Goal: Information Seeking & Learning: Learn about a topic

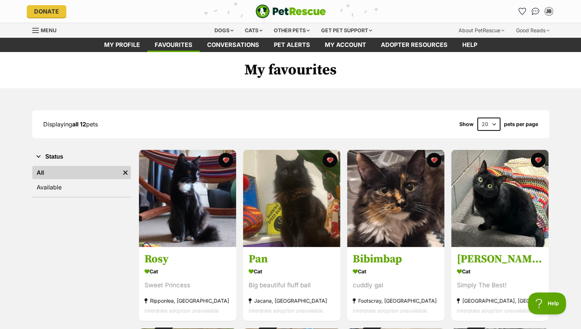
click at [38, 25] on link "Menu" at bounding box center [46, 29] width 29 height 13
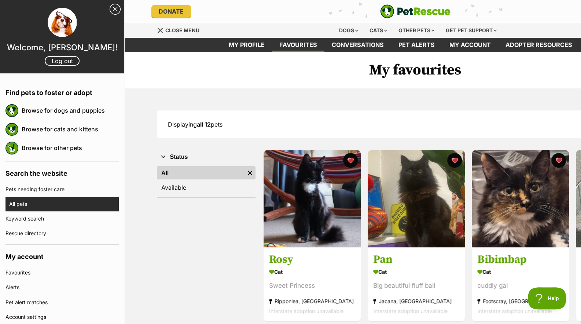
click at [26, 205] on link "All pets" at bounding box center [64, 203] width 110 height 15
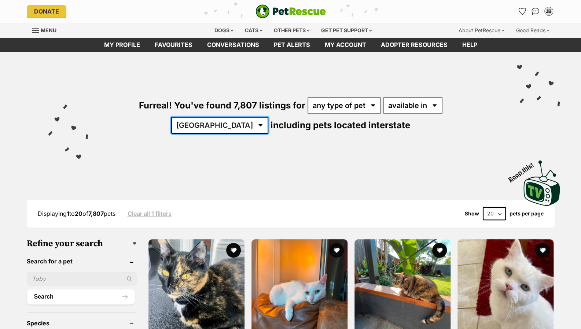
click at [268, 117] on select "Australia ACT NSW NT QLD SA TAS VIC WA" at bounding box center [219, 125] width 97 height 17
select select "VIC"
click at [268, 117] on select "Australia ACT NSW NT QLD SA TAS VIC WA" at bounding box center [219, 125] width 97 height 17
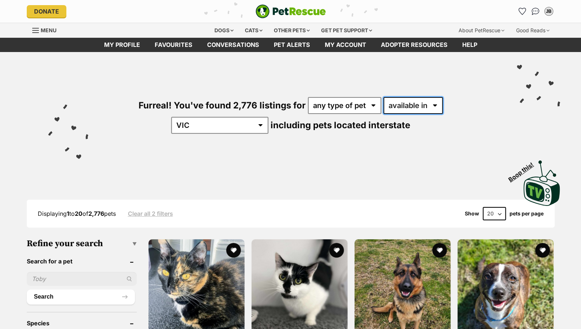
click at [400, 102] on select "available in located in" at bounding box center [412, 105] width 59 height 17
select select "disabled"
click at [383, 97] on select "available in located in" at bounding box center [412, 105] width 59 height 17
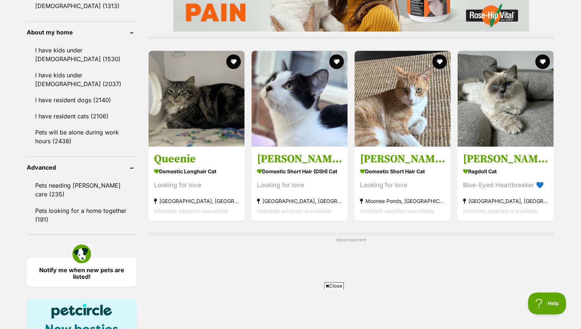
scroll to position [652, 0]
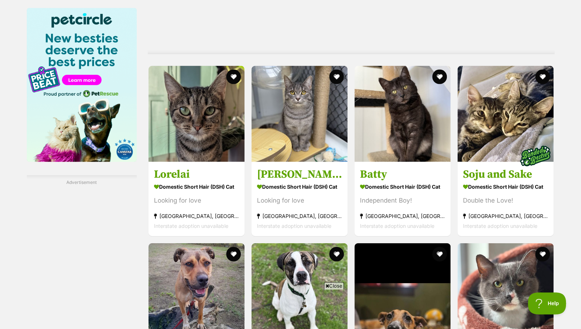
scroll to position [1168, 0]
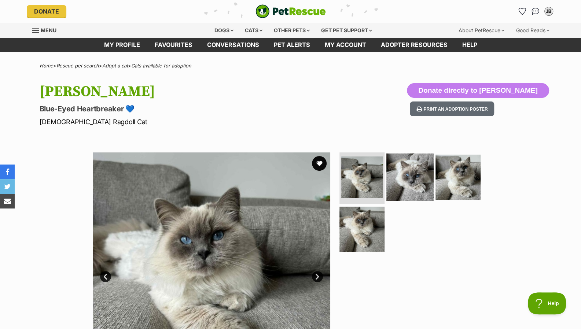
click at [416, 175] on img at bounding box center [409, 177] width 47 height 47
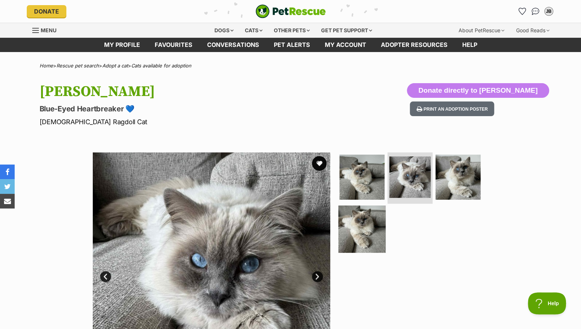
click at [373, 216] on img at bounding box center [361, 228] width 47 height 47
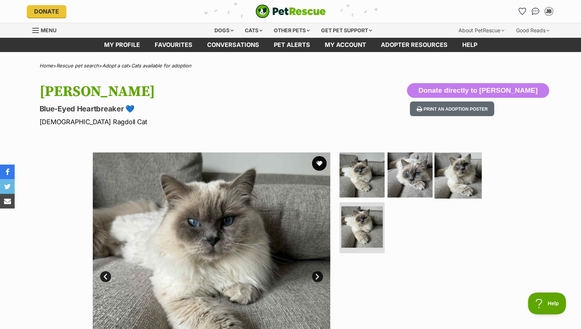
click at [462, 170] on img at bounding box center [457, 174] width 47 height 47
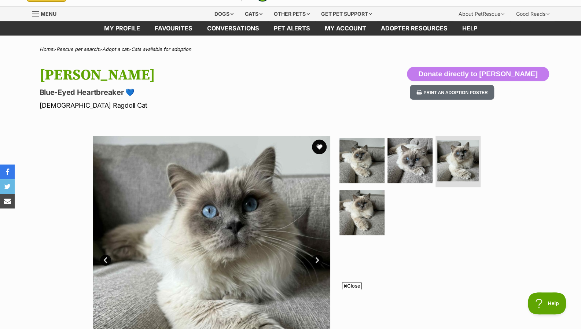
scroll to position [14, 0]
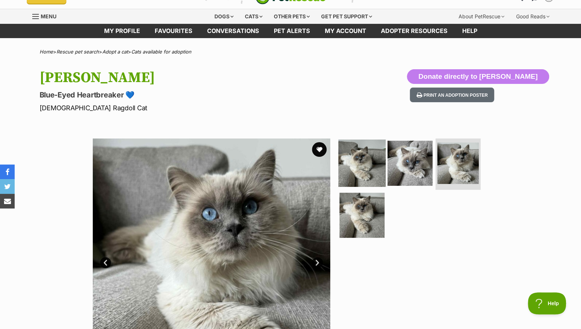
click at [350, 152] on img at bounding box center [361, 163] width 47 height 47
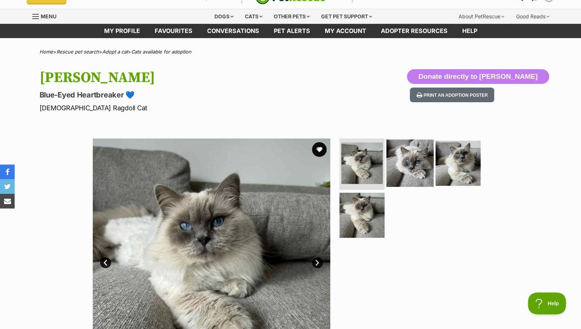
click at [410, 160] on img at bounding box center [409, 163] width 47 height 47
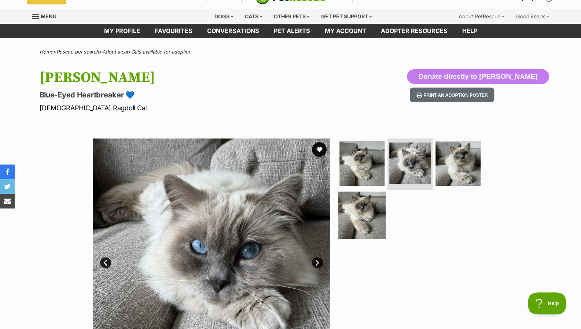
click at [370, 214] on img at bounding box center [361, 214] width 47 height 47
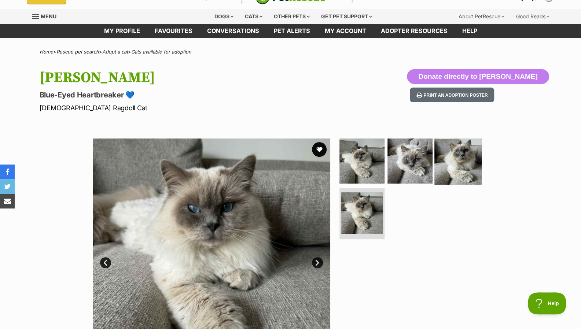
click at [458, 162] on img at bounding box center [457, 160] width 47 height 47
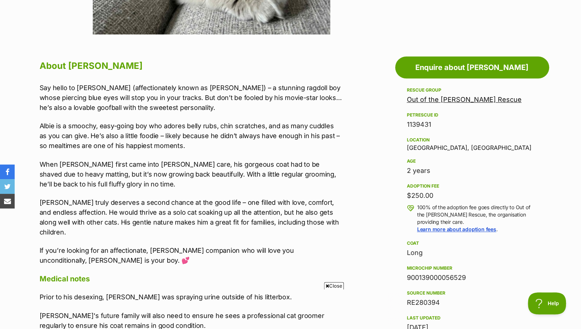
scroll to position [0, 0]
